Goal: Obtain resource: Download file/media

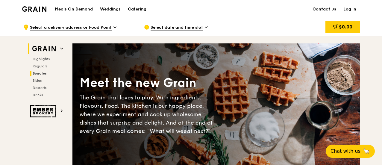
scroll to position [5, 0]
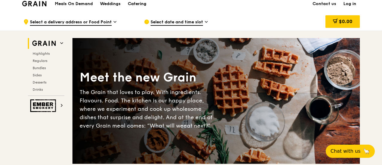
click at [141, 4] on div "Catering" at bounding box center [137, 4] width 19 height 18
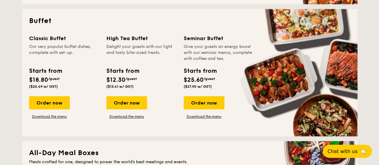
scroll to position [263, 0]
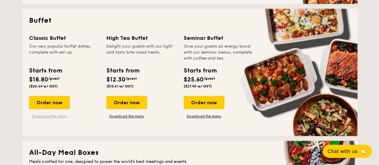
click at [40, 116] on link "Download the menu" at bounding box center [49, 116] width 41 height 5
